Goal: Task Accomplishment & Management: Complete application form

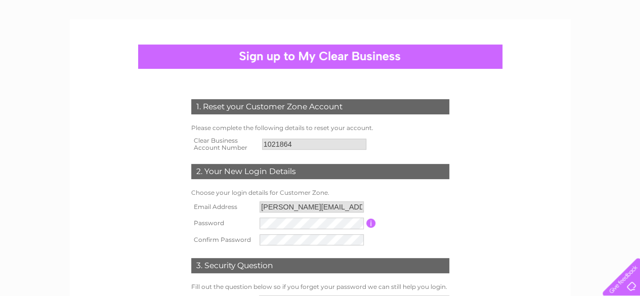
scroll to position [61, 0]
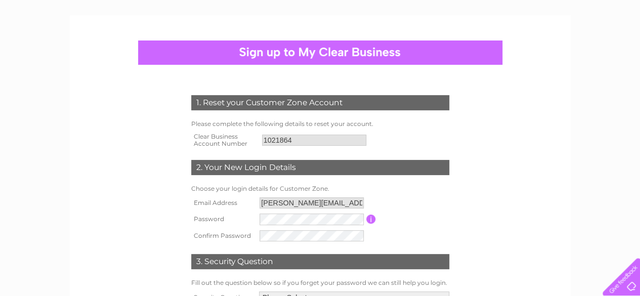
click at [369, 243] on table "Email Address [PERSON_NAME][EMAIL_ADDRESS][DOMAIN_NAME] Password Password must …" at bounding box center [320, 219] width 263 height 49
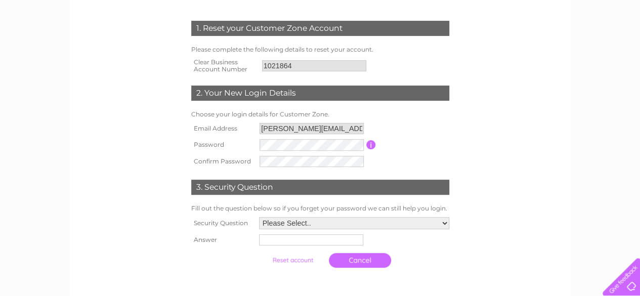
scroll to position [140, 0]
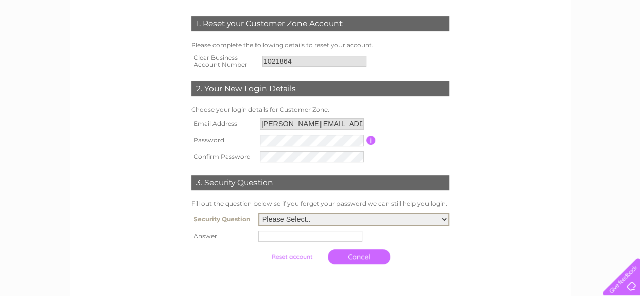
click at [438, 220] on select "Please Select.. In what town or city was your first job? In what town or city d…" at bounding box center [353, 218] width 191 height 13
select select "1"
click at [258, 213] on select "Please Select.. In what town or city was your first job? In what town or city d…" at bounding box center [353, 218] width 191 height 13
click at [296, 241] on input "text" at bounding box center [310, 236] width 104 height 11
type input "witney"
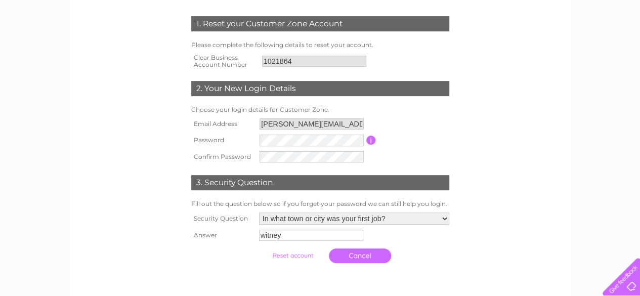
click at [278, 258] on input "submit" at bounding box center [293, 255] width 62 height 14
